Goal: Transaction & Acquisition: Book appointment/travel/reservation

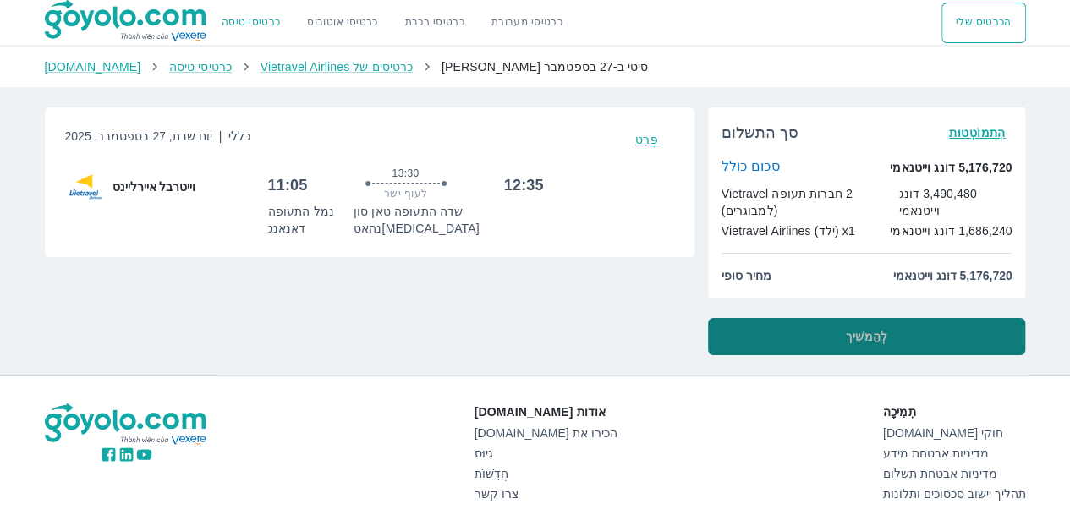
click at [832, 330] on button "לְהַמשִׁיך" at bounding box center [867, 336] width 318 height 37
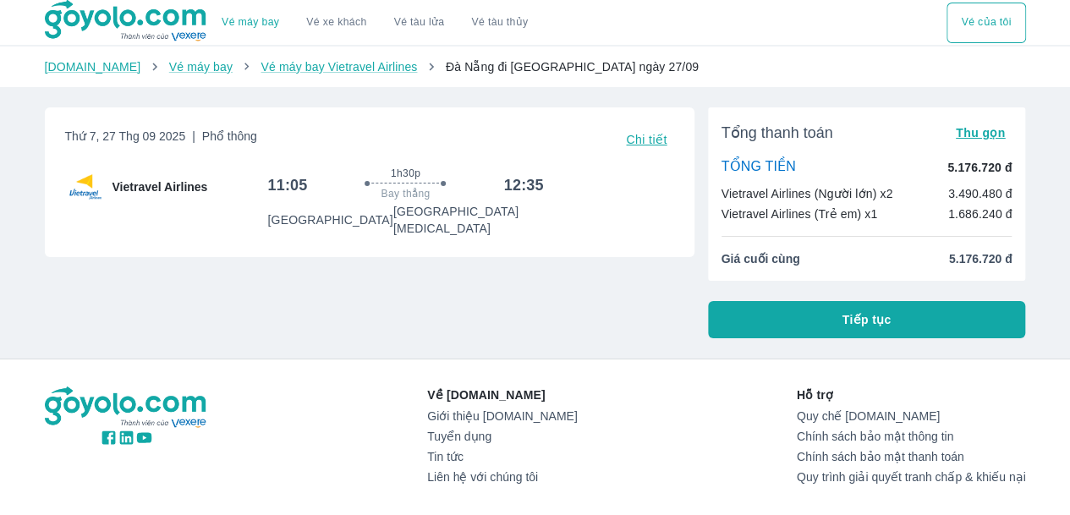
scroll to position [85, 0]
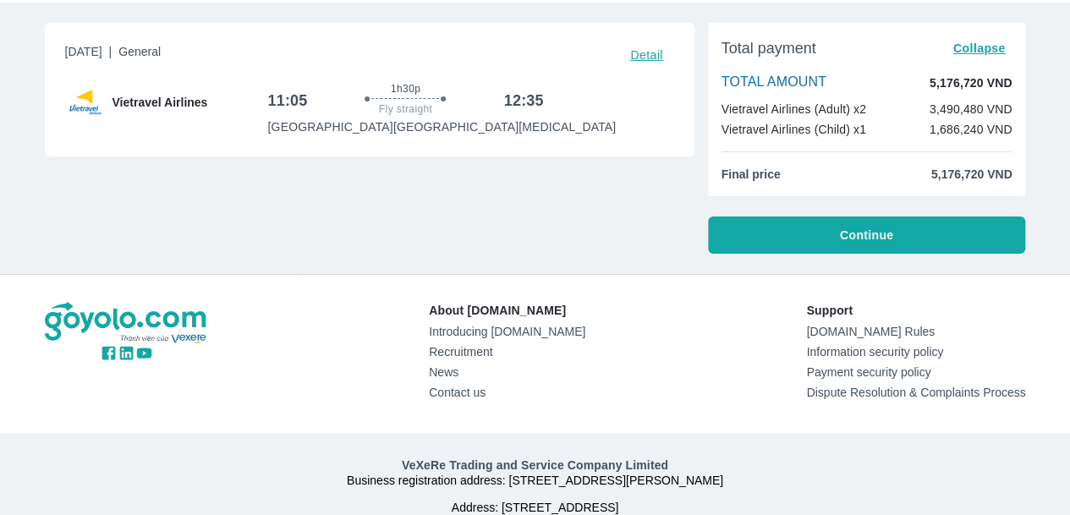
click at [635, 58] on font "Detail" at bounding box center [646, 55] width 32 height 14
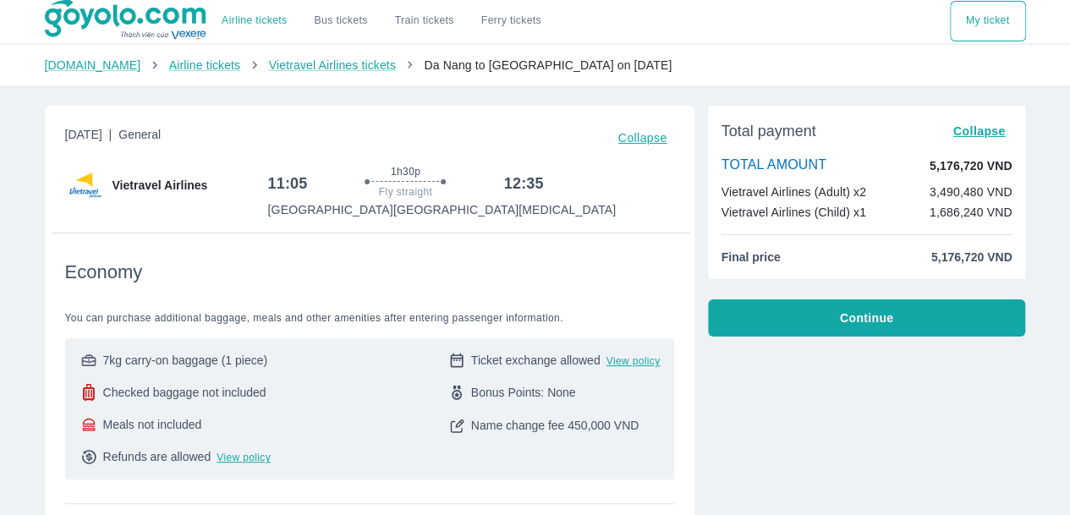
scroll to position [0, 0]
